Goal: Entertainment & Leisure: Consume media (video, audio)

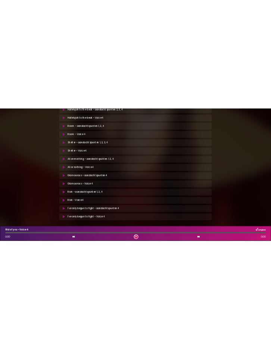
scroll to position [299, 0]
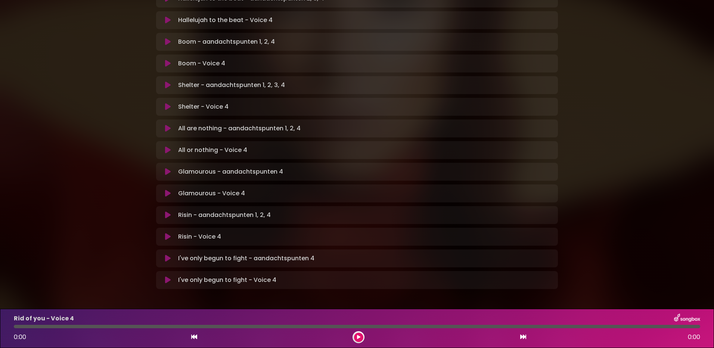
click at [166, 233] on icon at bounding box center [168, 236] width 6 height 7
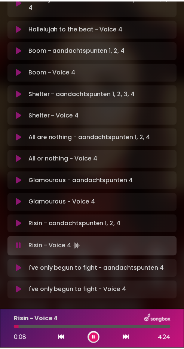
scroll to position [251, 0]
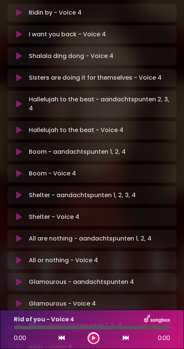
scroll to position [253, 0]
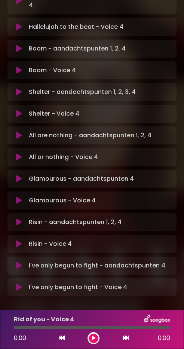
click at [17, 240] on icon at bounding box center [19, 243] width 6 height 7
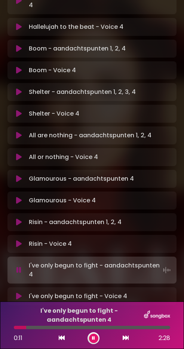
click at [19, 240] on icon at bounding box center [19, 243] width 6 height 7
click at [13, 240] on button at bounding box center [19, 243] width 14 height 7
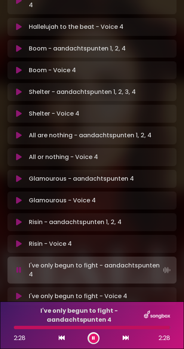
click at [18, 240] on icon at bounding box center [19, 243] width 6 height 7
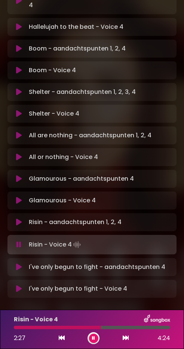
click at [95, 339] on icon at bounding box center [93, 337] width 3 height 4
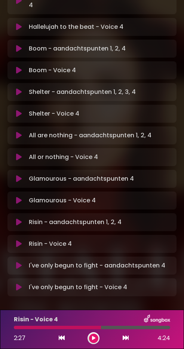
click at [96, 337] on button at bounding box center [93, 337] width 9 height 9
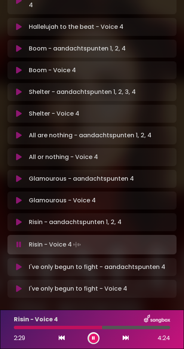
click at [22, 326] on div at bounding box center [58, 326] width 88 height 3
